Goal: Information Seeking & Learning: Learn about a topic

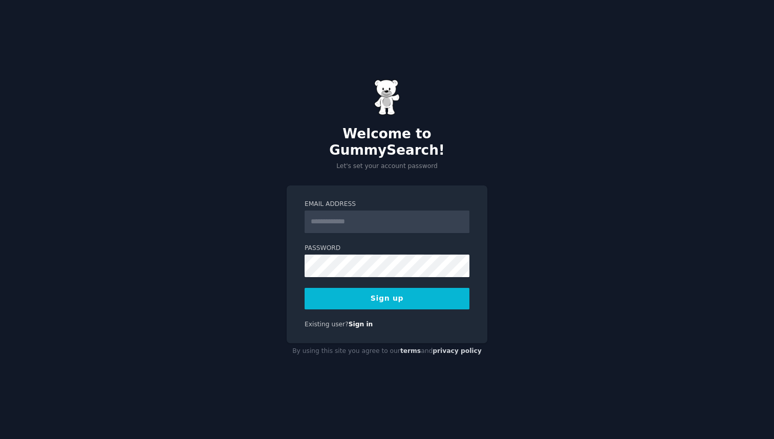
click at [369, 222] on input "Email Address" at bounding box center [386, 221] width 165 height 23
type input "**********"
click at [430, 294] on button "Sign up" at bounding box center [386, 298] width 165 height 21
click at [430, 292] on div "Sign up" at bounding box center [386, 298] width 165 height 21
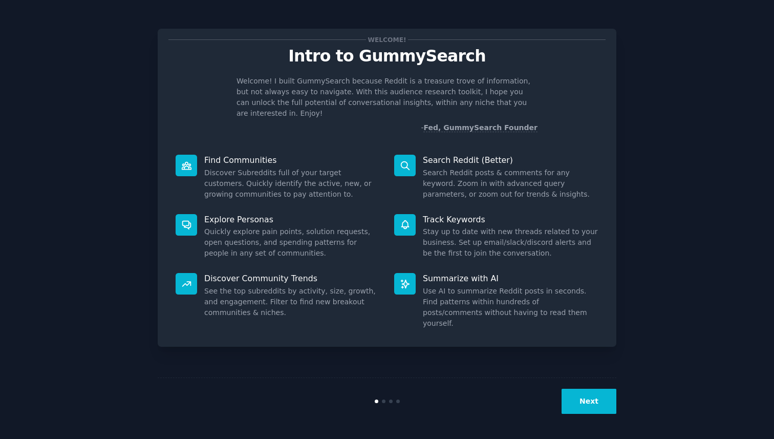
click at [602, 408] on button "Next" at bounding box center [588, 400] width 55 height 25
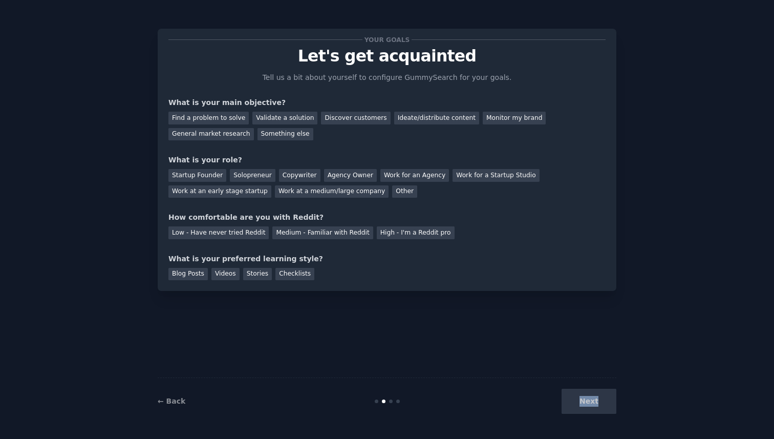
click at [601, 408] on div "Next" at bounding box center [539, 400] width 153 height 25
click at [279, 120] on div "Validate a solution" at bounding box center [284, 118] width 65 height 13
click at [621, 393] on div "Your goals Let's get acquainted Tell us a bit about yourself to configure Gummy…" at bounding box center [386, 219] width 745 height 410
click at [589, 404] on div "Next" at bounding box center [539, 400] width 153 height 25
click at [202, 174] on div "Startup Founder" at bounding box center [197, 175] width 58 height 13
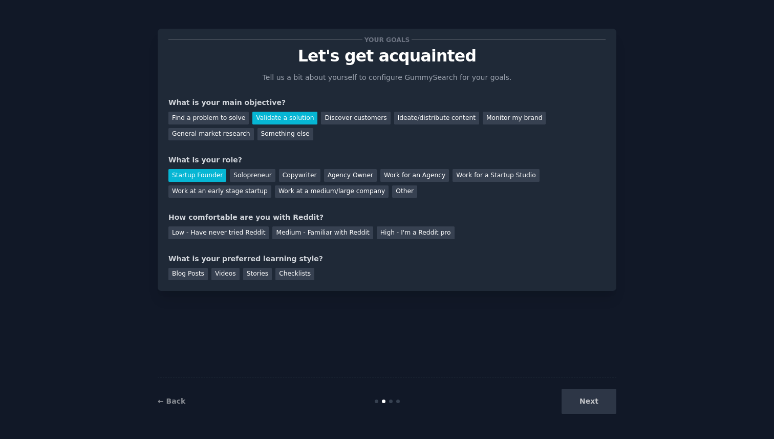
click at [237, 157] on div "What is your role?" at bounding box center [386, 160] width 437 height 11
click at [237, 172] on div "Solopreneur" at bounding box center [252, 175] width 45 height 13
click at [190, 163] on div "What is your role?" at bounding box center [386, 160] width 437 height 11
click at [199, 178] on div "Startup Founder" at bounding box center [197, 175] width 58 height 13
click at [413, 234] on div "High - I'm a Reddit pro" at bounding box center [416, 232] width 78 height 13
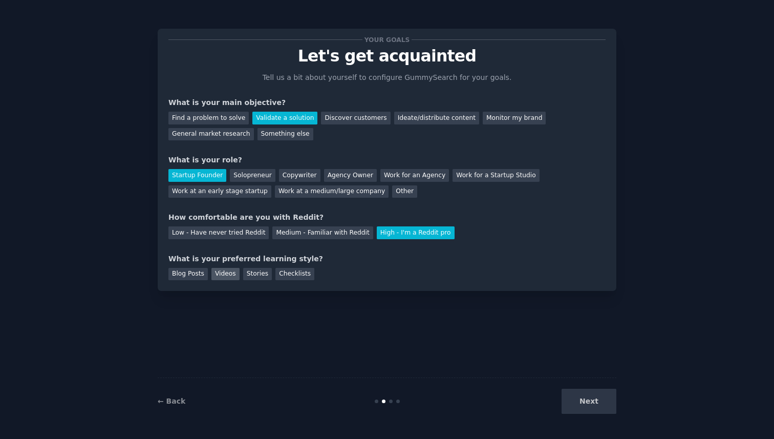
click at [231, 272] on div "Videos" at bounding box center [225, 274] width 28 height 13
click at [607, 426] on div "Your goals Let's get acquainted Tell us a bit about yourself to configure Gummy…" at bounding box center [387, 219] width 774 height 439
click at [595, 406] on button "Next" at bounding box center [588, 400] width 55 height 25
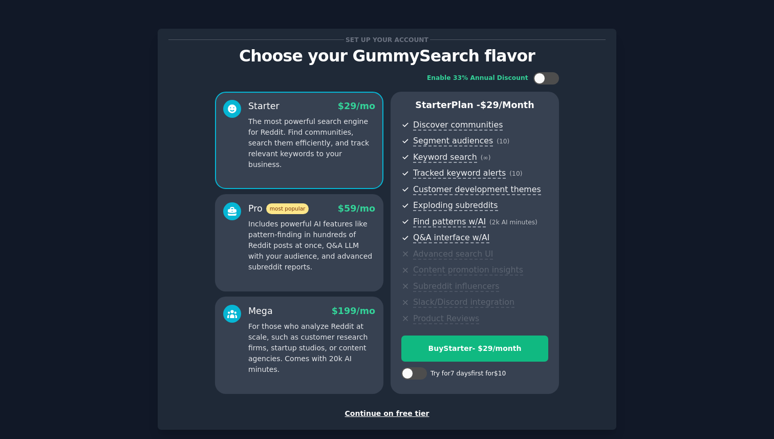
click at [379, 417] on div "Continue on free tier" at bounding box center [386, 413] width 437 height 11
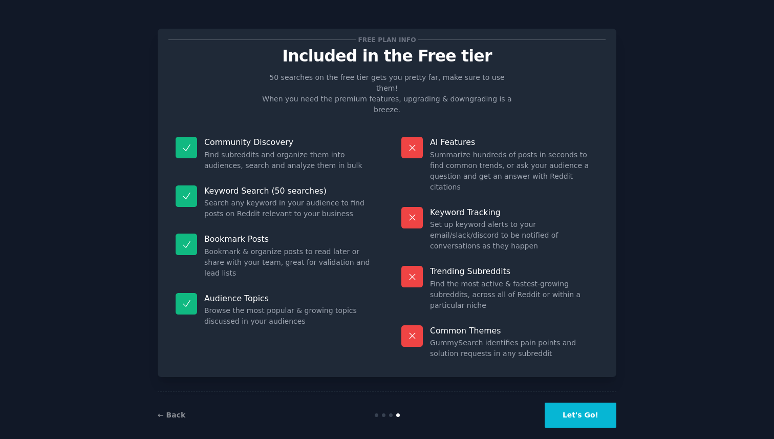
click at [590, 409] on button "Let's Go!" at bounding box center [580, 414] width 72 height 25
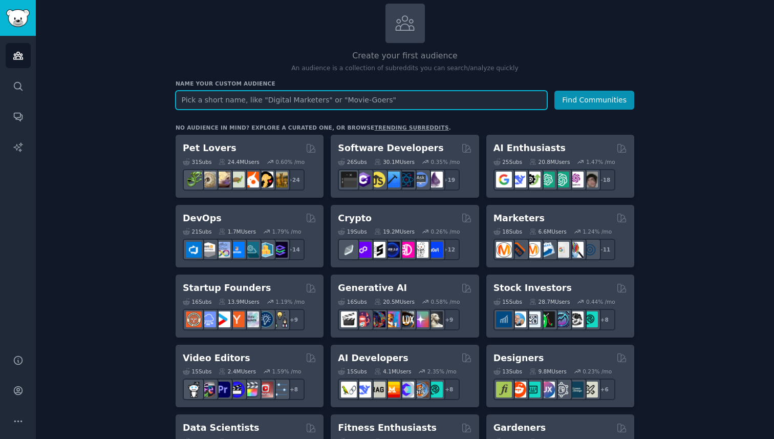
scroll to position [63, 0]
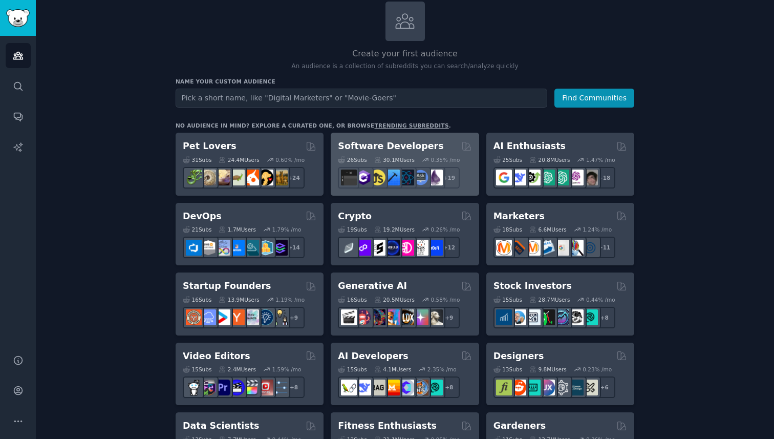
click at [443, 146] on div "Software Developers" at bounding box center [405, 146] width 134 height 13
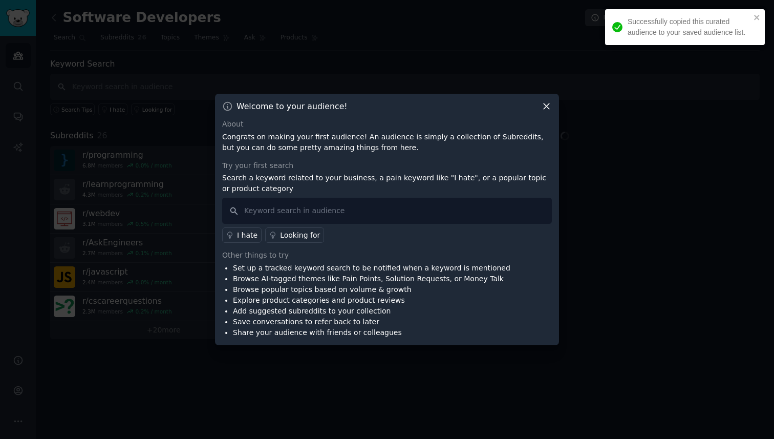
click at [543, 110] on icon at bounding box center [546, 106] width 11 height 11
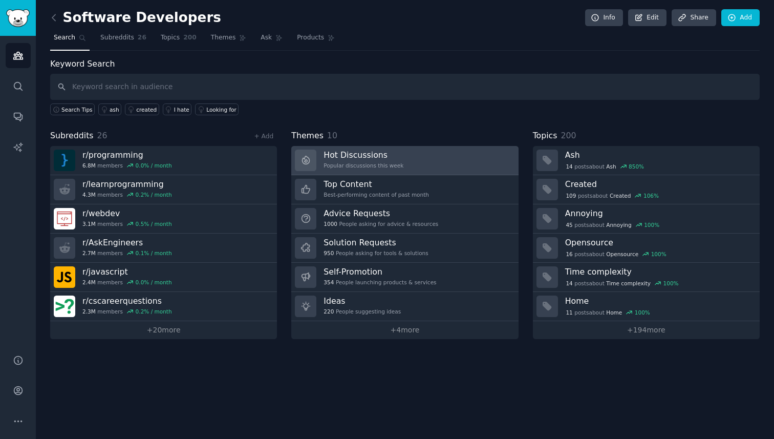
click at [394, 167] on div "Popular discussions this week" at bounding box center [363, 165] width 80 height 7
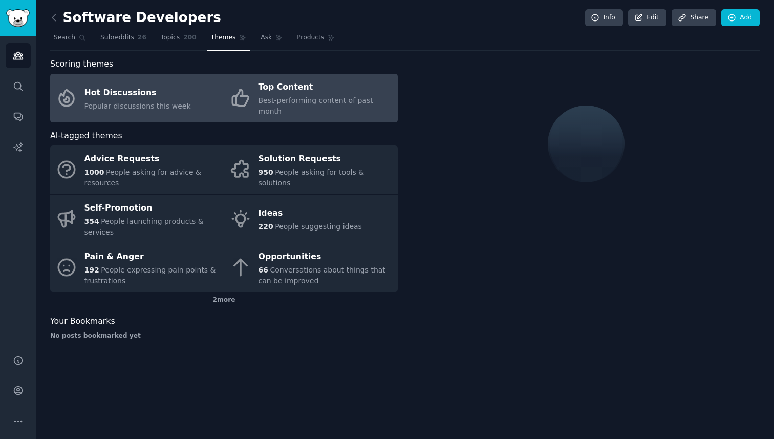
click at [318, 91] on div "Top Content" at bounding box center [325, 87] width 134 height 16
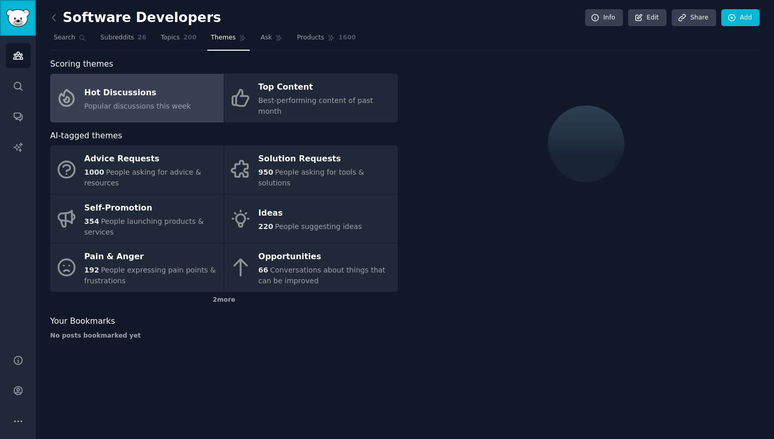
click at [11, 14] on img "Sidebar" at bounding box center [18, 18] width 24 height 18
